Goal: Task Accomplishment & Management: Manage account settings

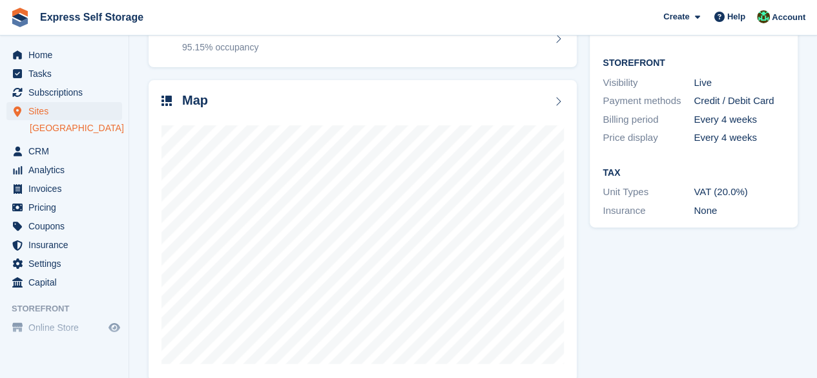
scroll to position [172, 0]
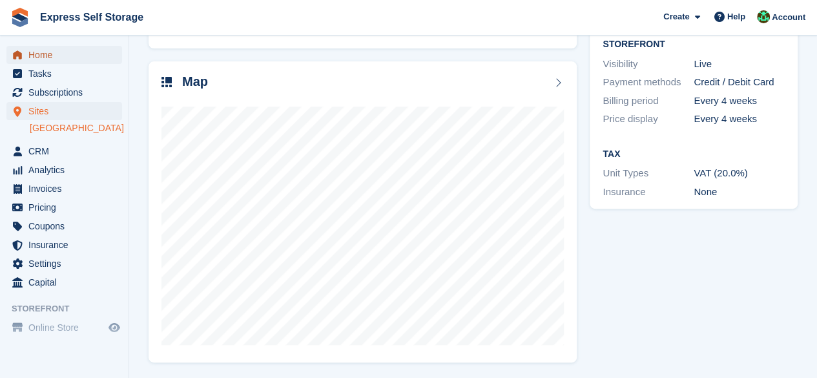
click at [45, 47] on span "Home" at bounding box center [66, 55] width 77 height 18
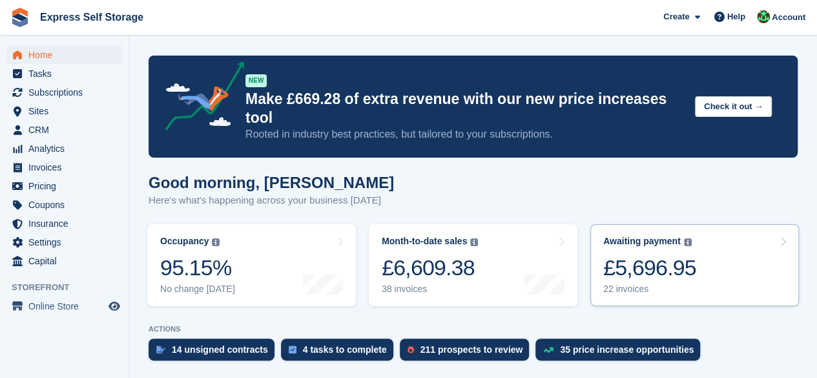
click at [714, 267] on link "Awaiting payment The total outstanding balance on all open invoices. £5,696.95 …" at bounding box center [694, 265] width 209 height 82
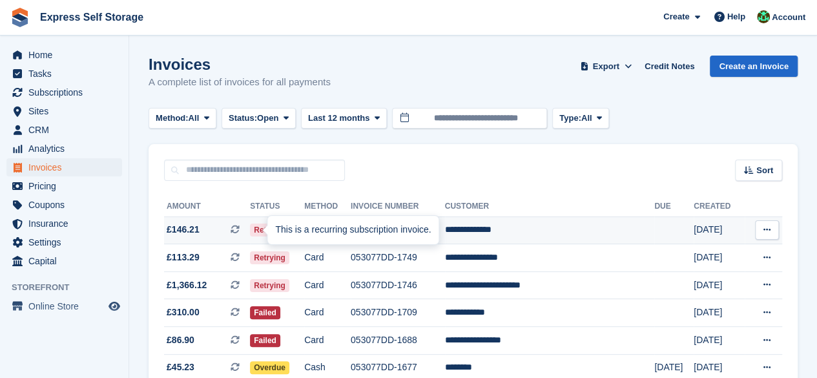
click at [250, 227] on span at bounding box center [240, 229] width 19 height 10
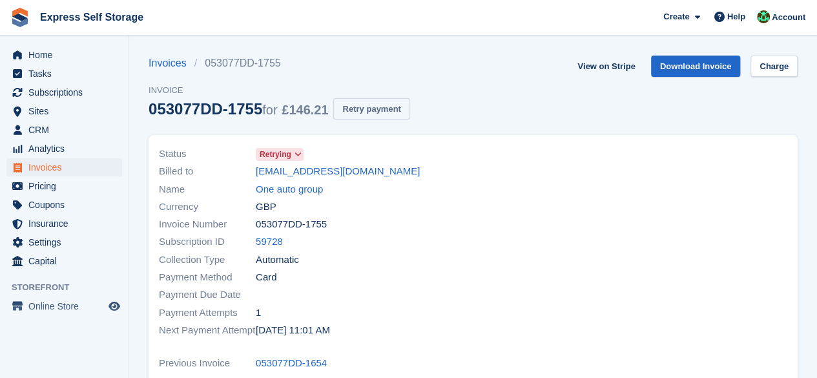
click at [363, 110] on button "Retry payment" at bounding box center [371, 108] width 76 height 21
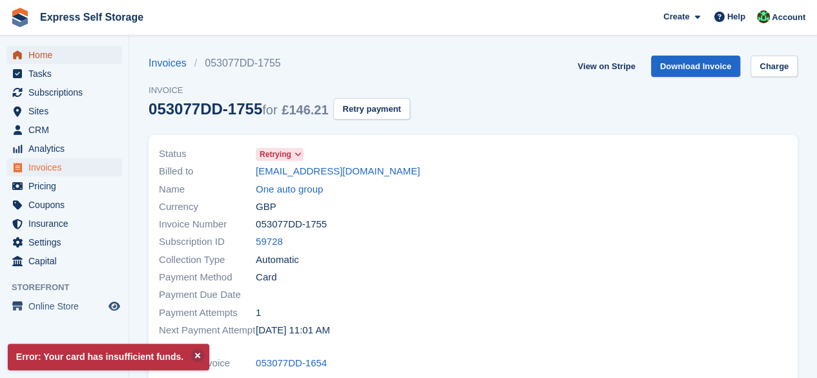
click at [40, 48] on span "Home" at bounding box center [66, 55] width 77 height 18
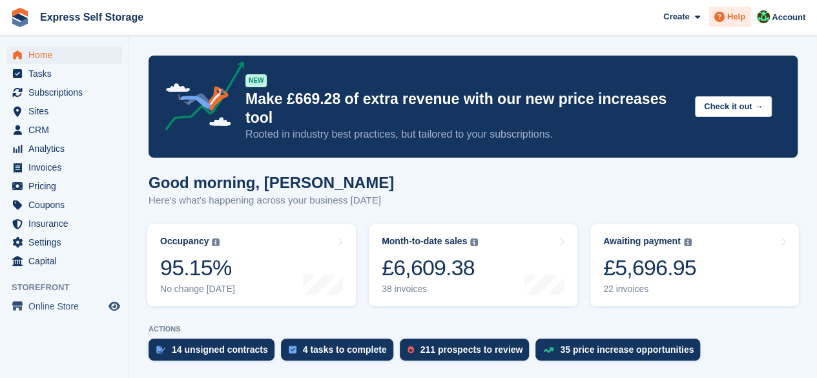
click at [713, 14] on span at bounding box center [719, 16] width 15 height 15
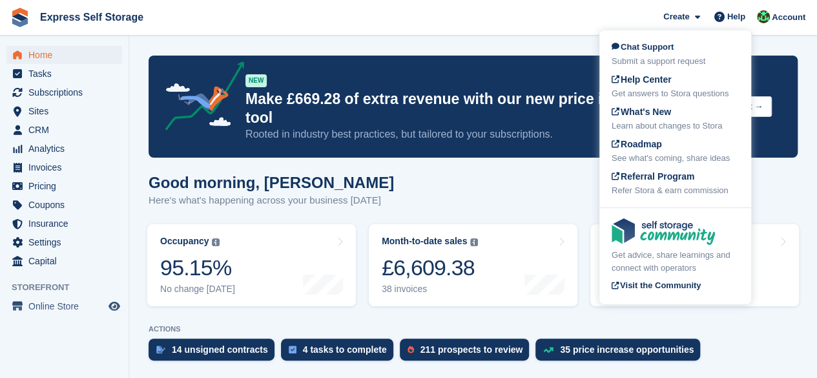
click at [488, 174] on div "Good morning, Shakiyra Here's what's happening across your business today" at bounding box center [473, 199] width 649 height 50
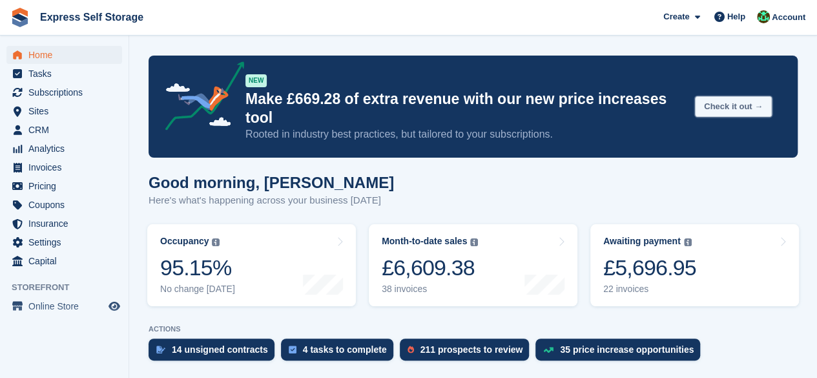
click at [730, 100] on button "Check it out →" at bounding box center [733, 106] width 77 height 21
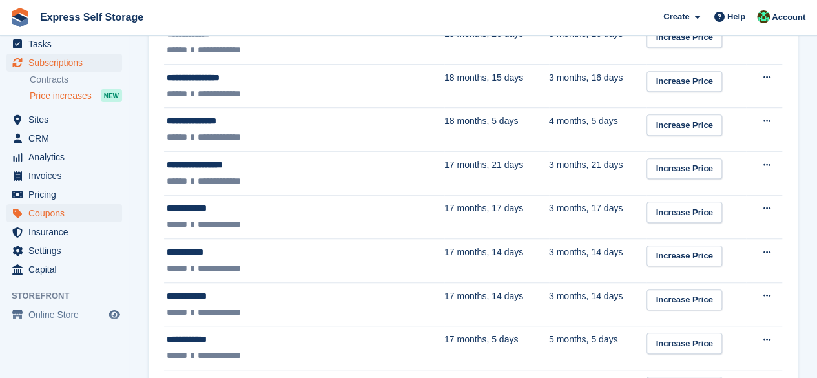
scroll to position [45, 0]
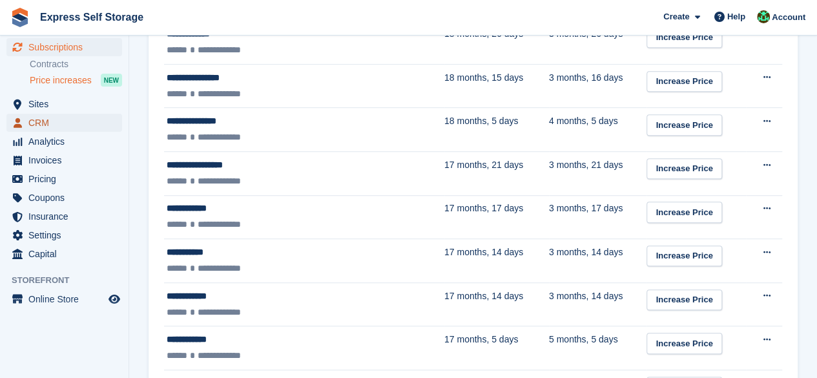
click at [79, 114] on span "CRM" at bounding box center [66, 123] width 77 height 18
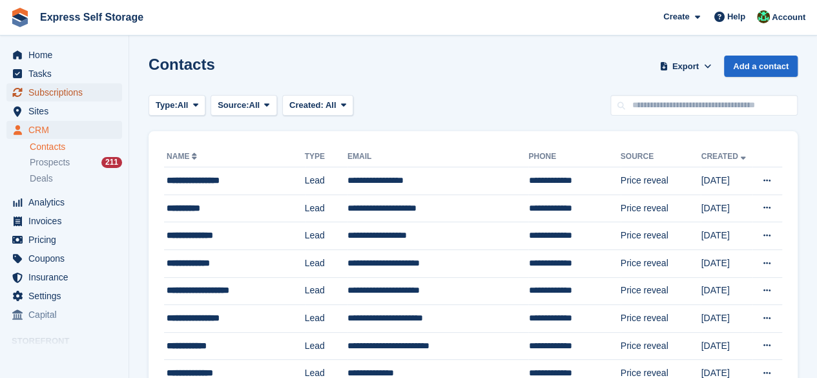
click at [79, 96] on span "Subscriptions" at bounding box center [66, 92] width 77 height 18
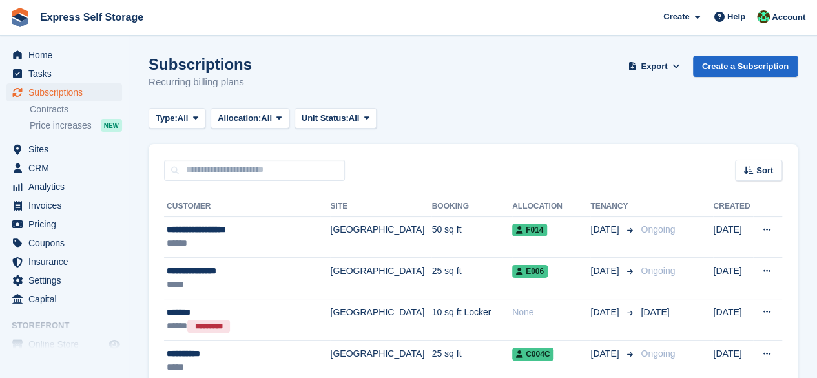
click at [76, 103] on li "Contracts" at bounding box center [79, 110] width 99 height 14
click at [75, 106] on link "Contracts" at bounding box center [76, 109] width 92 height 12
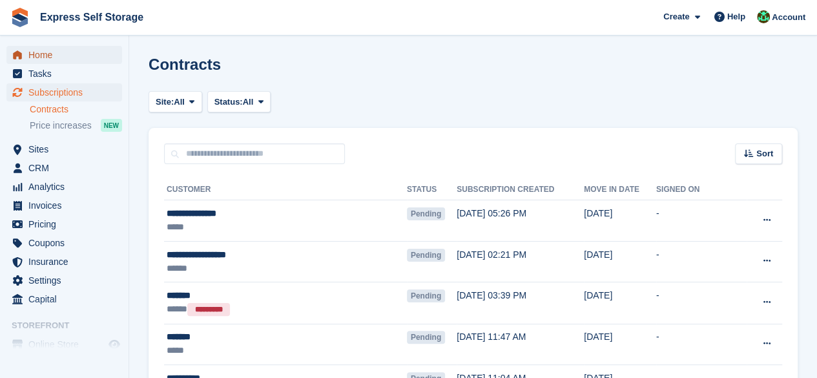
click at [41, 60] on span "Home" at bounding box center [66, 55] width 77 height 18
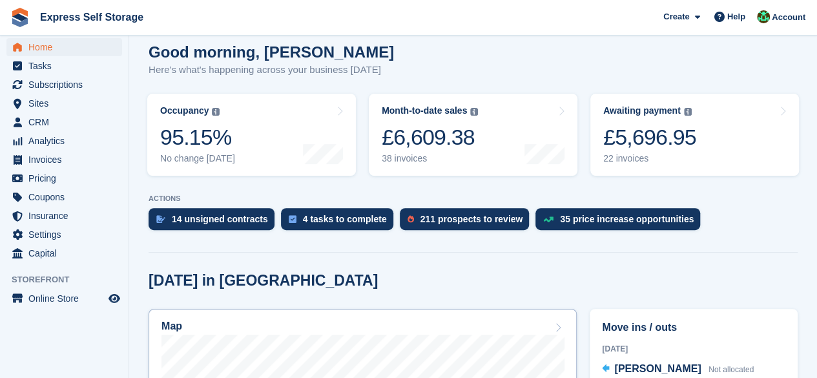
scroll to position [129, 0]
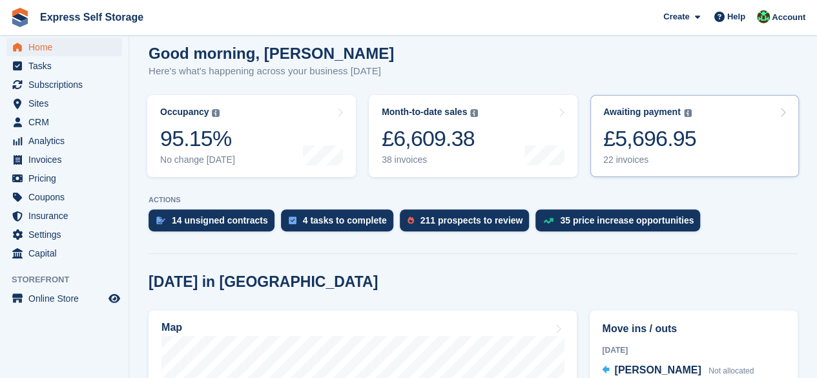
click at [663, 134] on div "£5,696.95" at bounding box center [649, 138] width 93 height 26
